Goal: Information Seeking & Learning: Learn about a topic

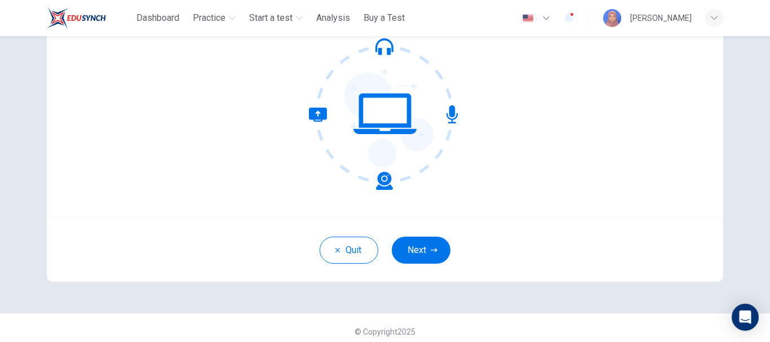
scroll to position [127, 0]
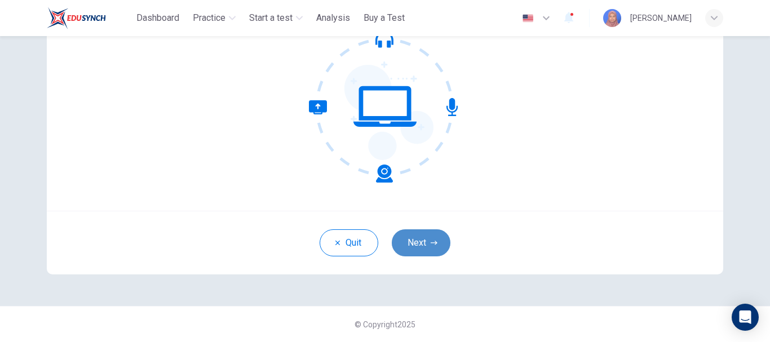
click at [411, 239] on button "Next" at bounding box center [421, 242] width 59 height 27
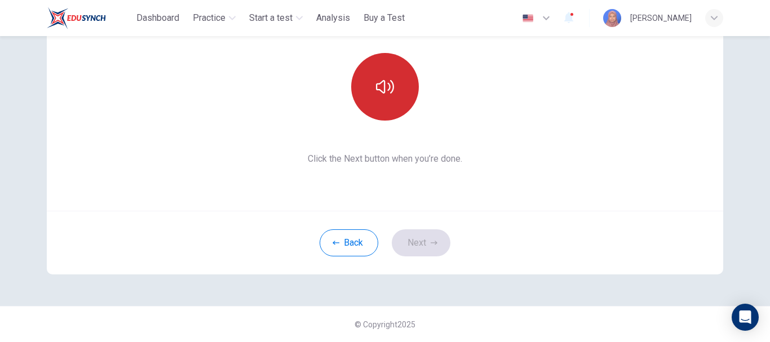
click at [385, 95] on icon "button" at bounding box center [385, 87] width 18 height 18
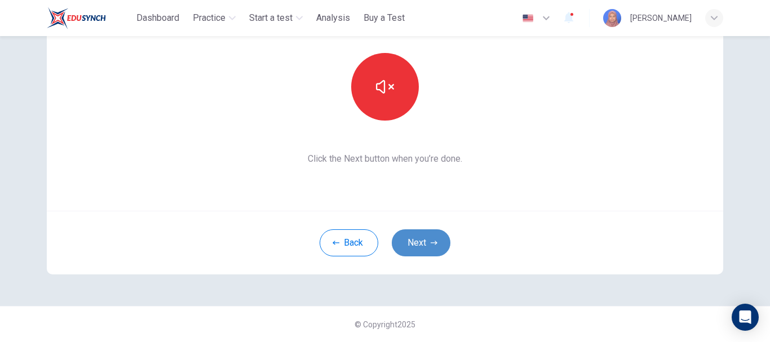
click at [436, 245] on button "Next" at bounding box center [421, 242] width 59 height 27
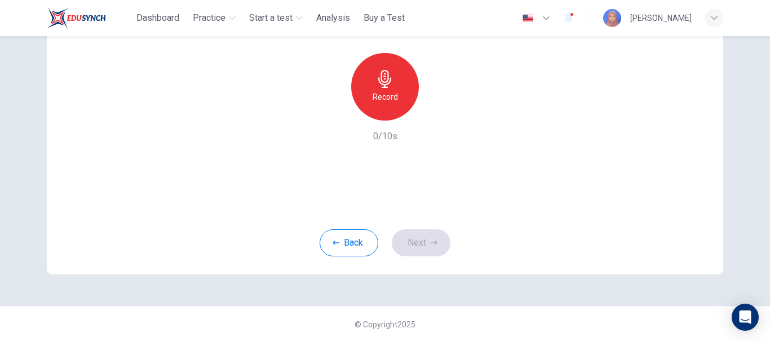
click at [376, 79] on icon "button" at bounding box center [385, 79] width 18 height 18
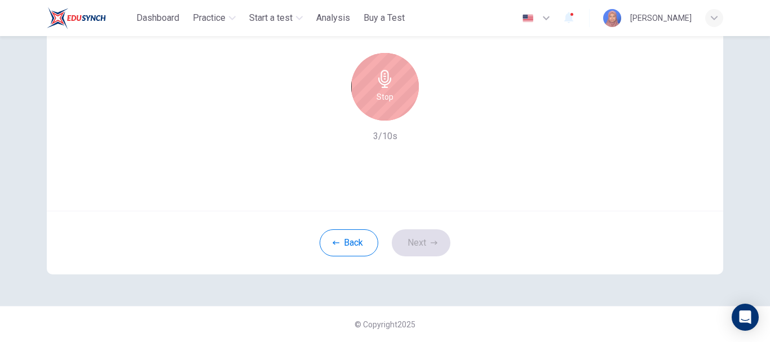
click at [375, 88] on div "Stop" at bounding box center [385, 87] width 68 height 68
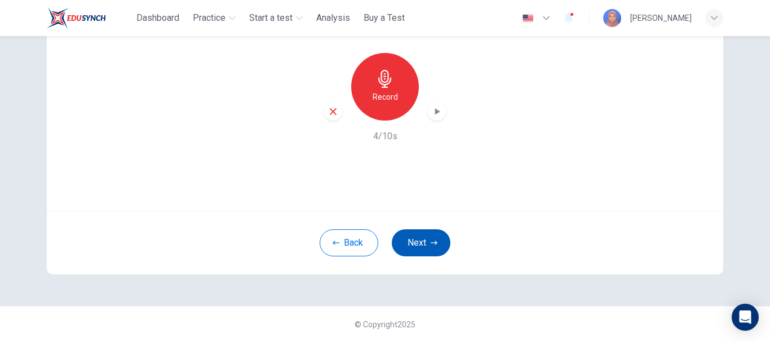
click at [422, 244] on button "Next" at bounding box center [421, 242] width 59 height 27
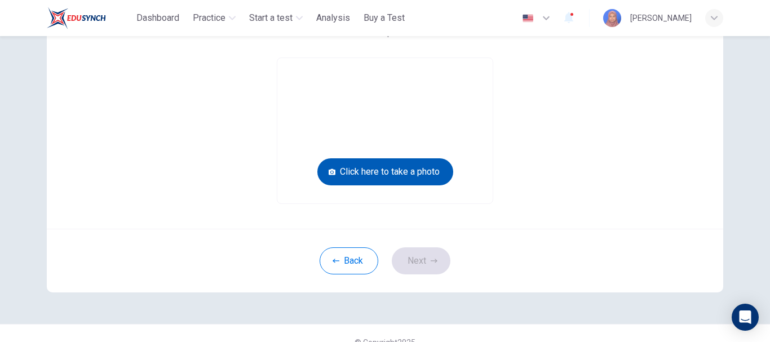
click at [409, 170] on button "Click here to take a photo" at bounding box center [385, 171] width 136 height 27
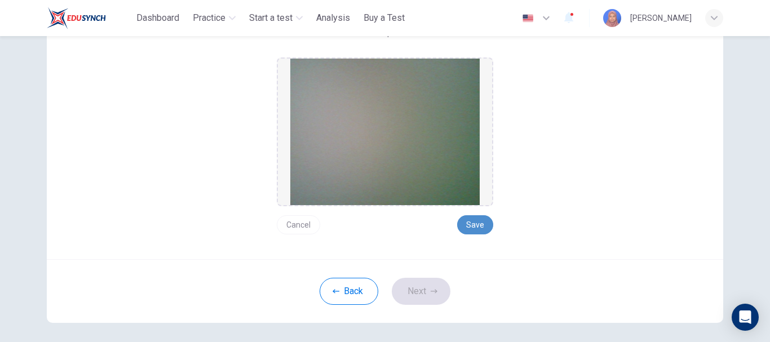
click at [457, 221] on button "Save" at bounding box center [475, 224] width 36 height 19
click at [431, 289] on icon "button" at bounding box center [434, 291] width 7 height 7
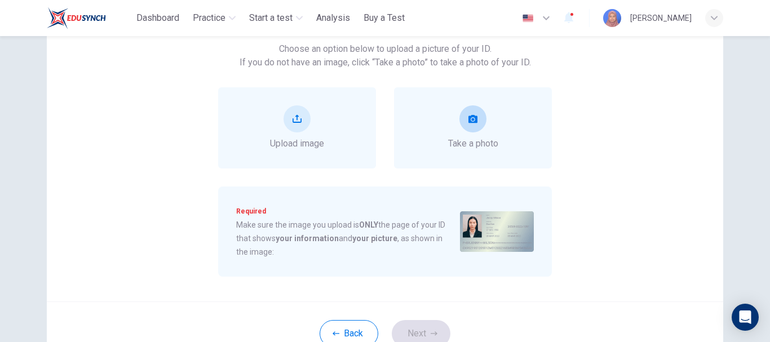
scroll to position [113, 0]
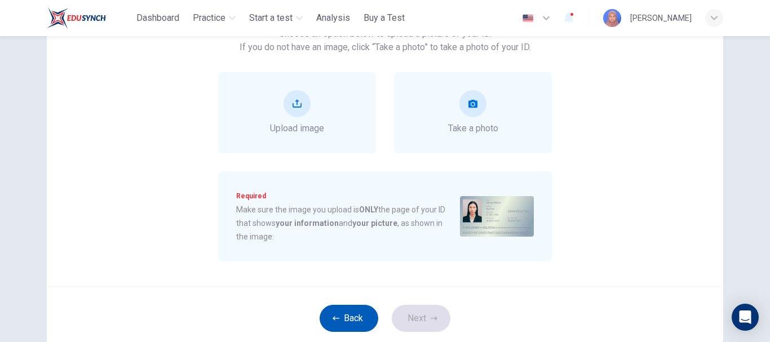
click at [345, 317] on button "Back" at bounding box center [349, 318] width 59 height 27
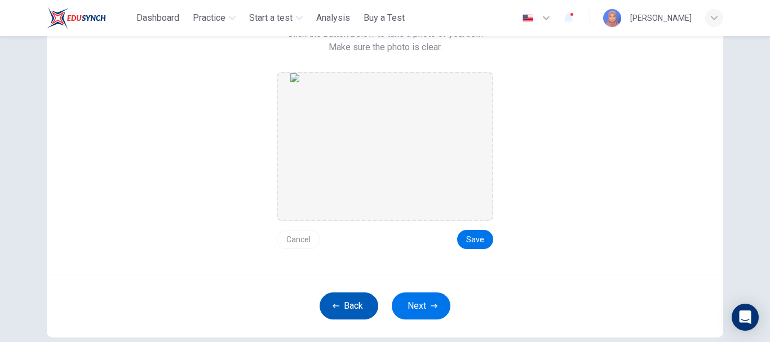
click at [351, 302] on button "Back" at bounding box center [349, 305] width 59 height 27
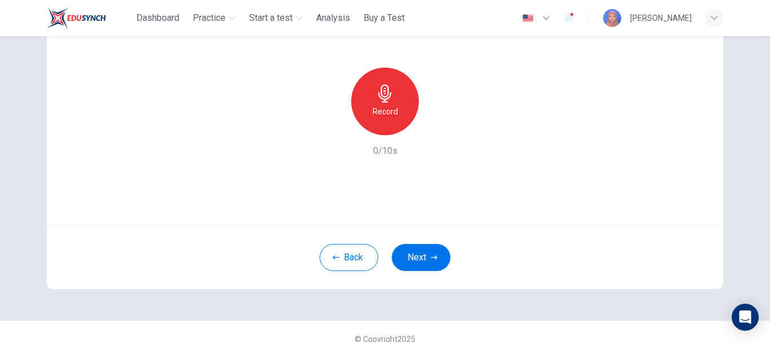
click at [351, 298] on div "Use this screen to make sure your microphone is working. Click the record butto…" at bounding box center [385, 121] width 712 height 397
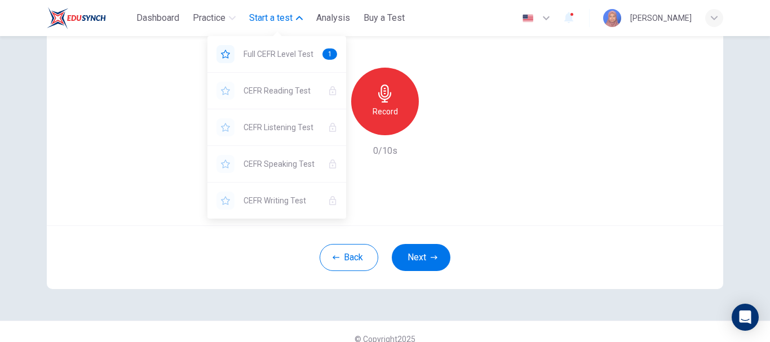
click at [256, 20] on span "Start a test" at bounding box center [270, 18] width 43 height 14
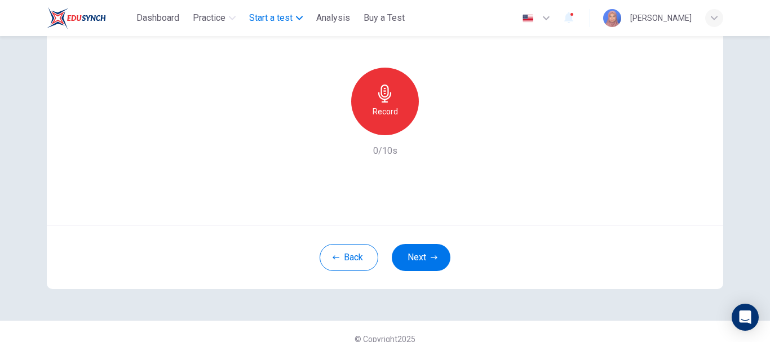
click at [257, 21] on span "Start a test" at bounding box center [270, 18] width 43 height 14
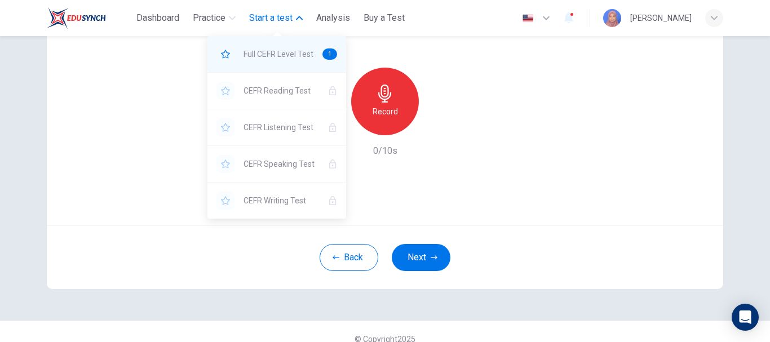
click at [267, 55] on span "Full CEFR Level Test" at bounding box center [278, 54] width 70 height 14
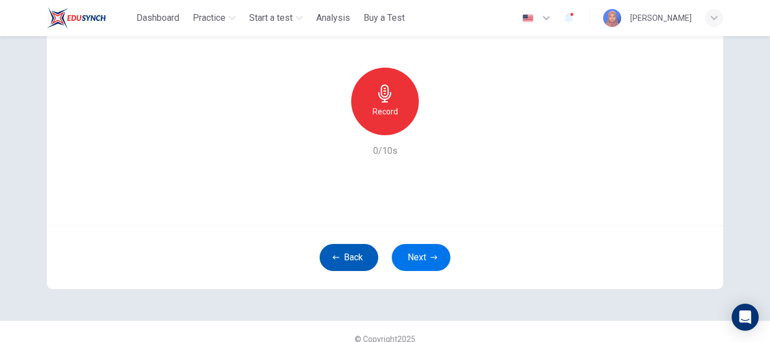
click at [342, 255] on button "Back" at bounding box center [349, 257] width 59 height 27
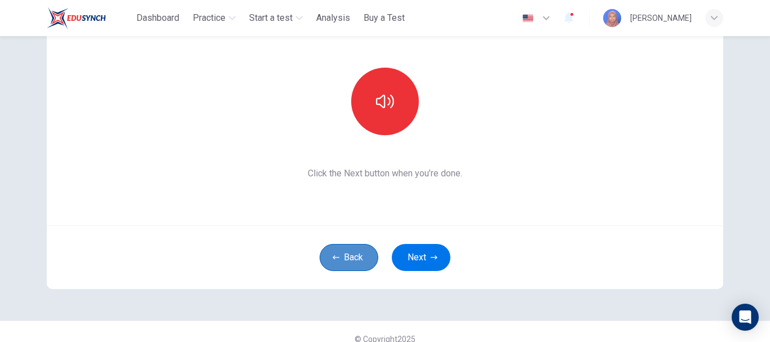
click at [342, 255] on button "Back" at bounding box center [349, 257] width 59 height 27
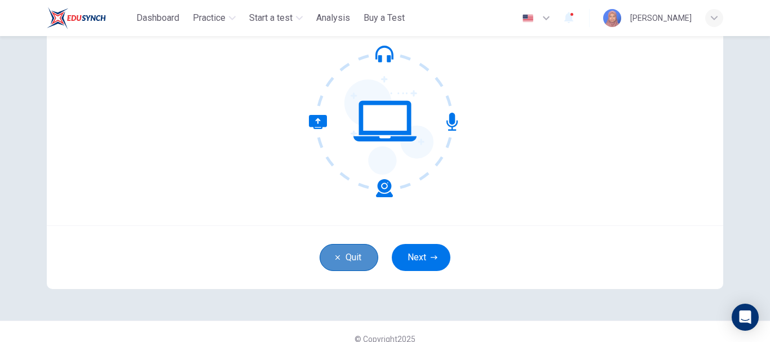
click at [342, 255] on button "Quit" at bounding box center [349, 257] width 59 height 27
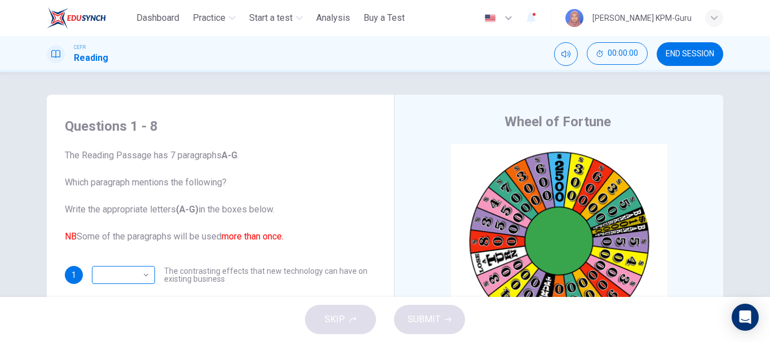
click at [146, 274] on body "This site uses cookies, as explained in our Privacy Policy . If you agree to th…" at bounding box center [385, 171] width 770 height 342
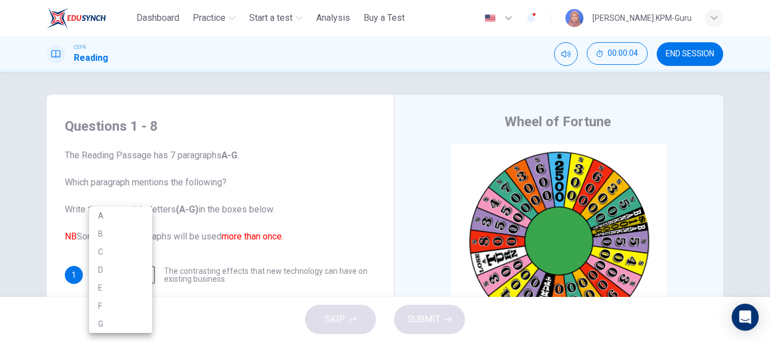
click at [245, 216] on div at bounding box center [385, 171] width 770 height 342
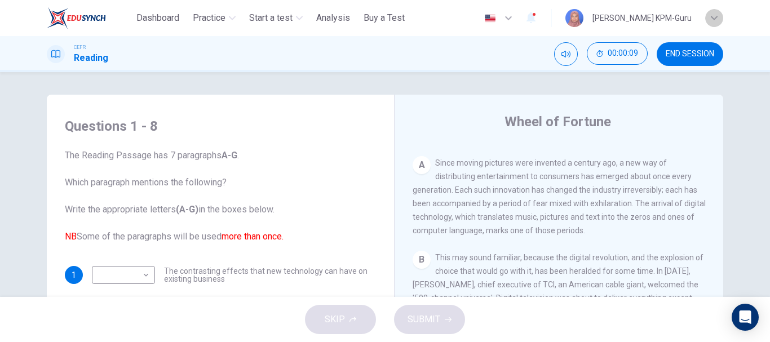
click at [712, 16] on icon "button" at bounding box center [714, 18] width 7 height 7
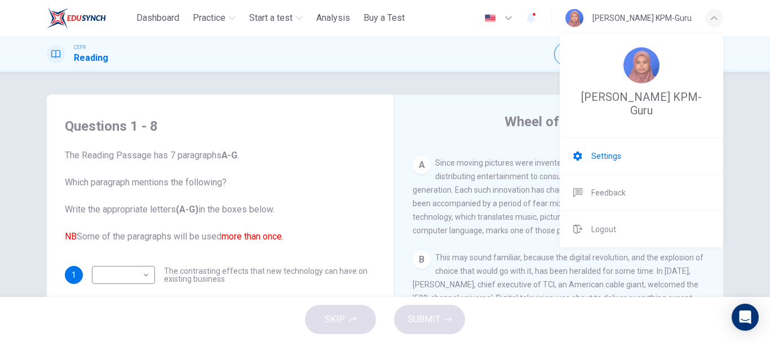
click at [620, 151] on span "Settings" at bounding box center [606, 156] width 30 height 14
